Goal: Transaction & Acquisition: Download file/media

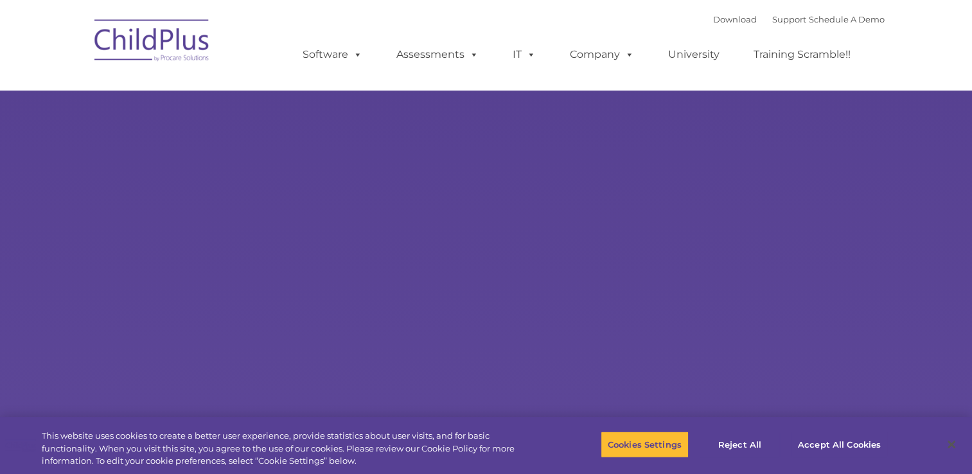
select select "MEDIUM"
click at [713, 22] on link "Download" at bounding box center [735, 19] width 44 height 10
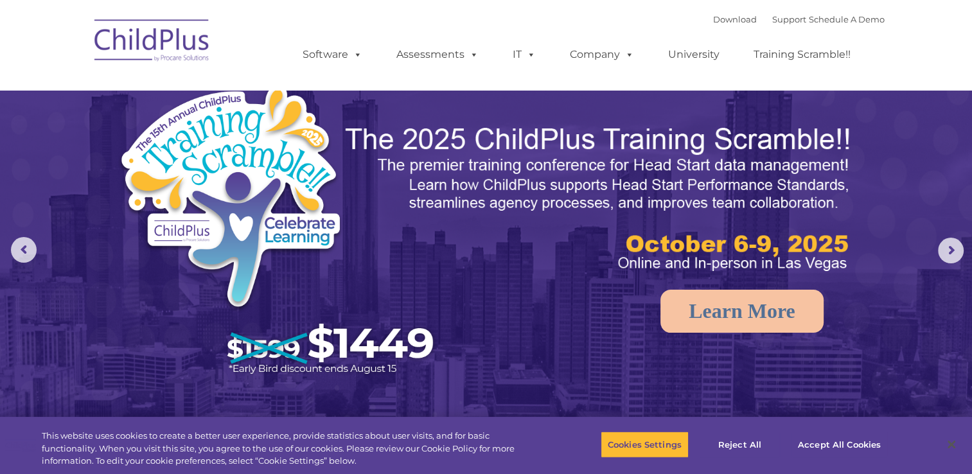
click at [713, 27] on div "Download Support | Schedule A Demo " at bounding box center [798, 19] width 171 height 19
click at [713, 24] on link "Download" at bounding box center [735, 19] width 44 height 10
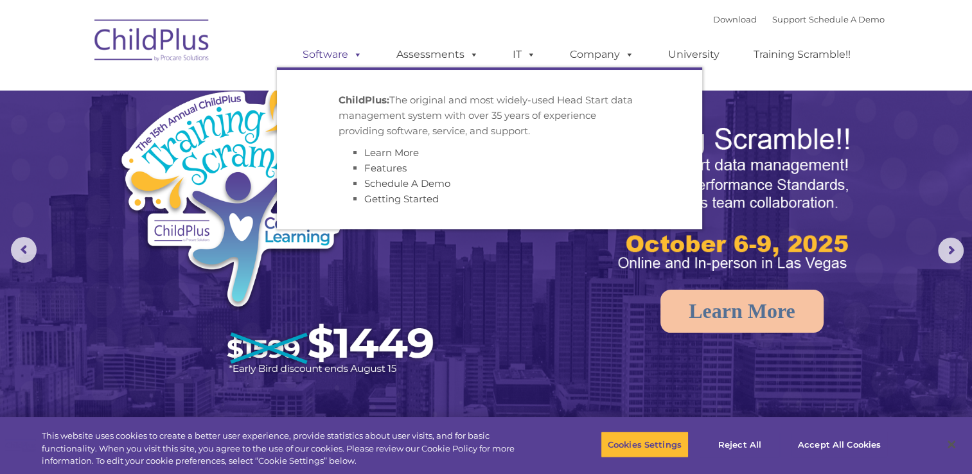
click at [353, 51] on span at bounding box center [355, 54] width 14 height 12
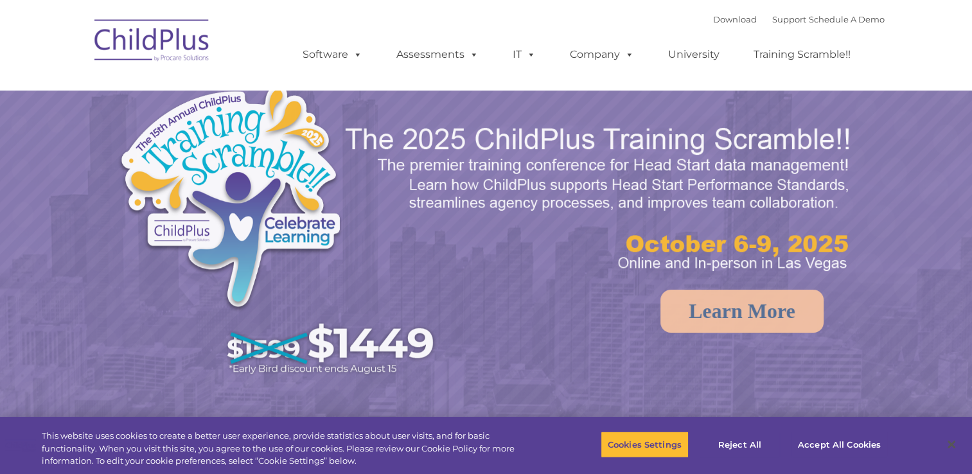
select select "MEDIUM"
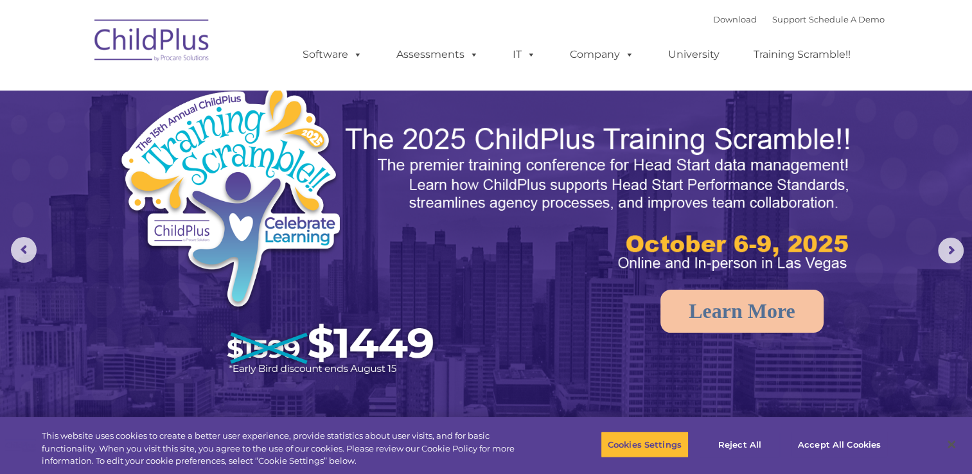
click at [193, 50] on img at bounding box center [152, 42] width 128 height 64
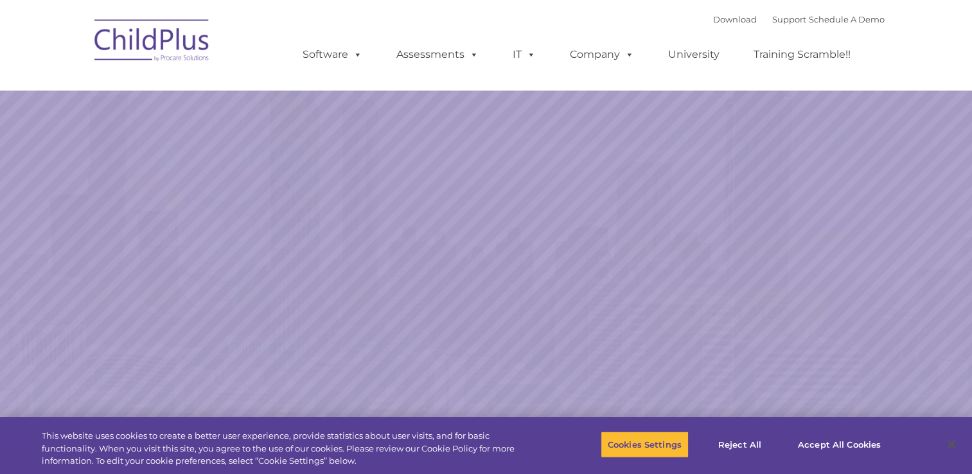
select select "MEDIUM"
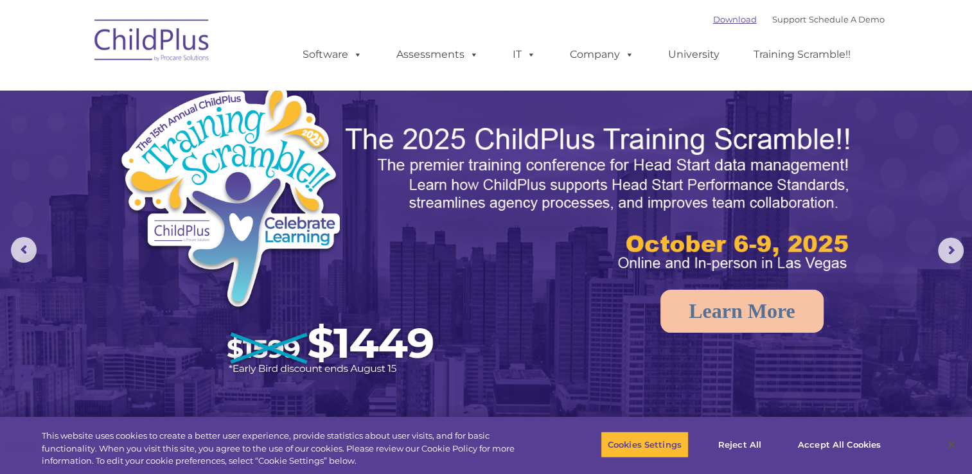
click at [713, 24] on link "Download" at bounding box center [735, 19] width 44 height 10
